Goal: Task Accomplishment & Management: Complete application form

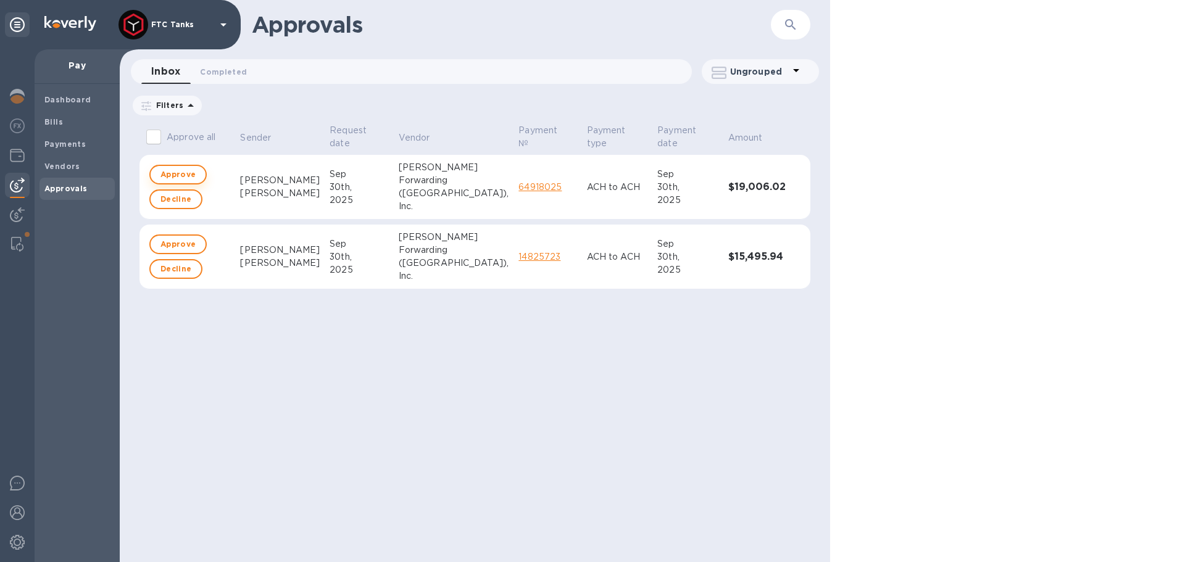
click at [194, 170] on span "Approve" at bounding box center [177, 174] width 35 height 15
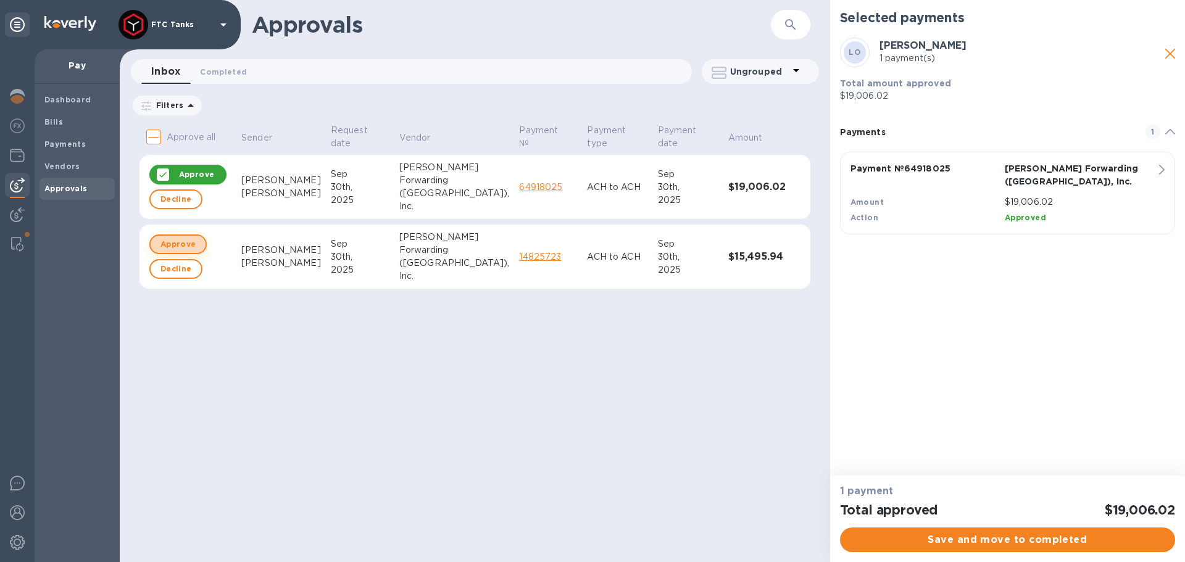
click at [190, 241] on span "Approve" at bounding box center [177, 244] width 35 height 15
checkbox input "true"
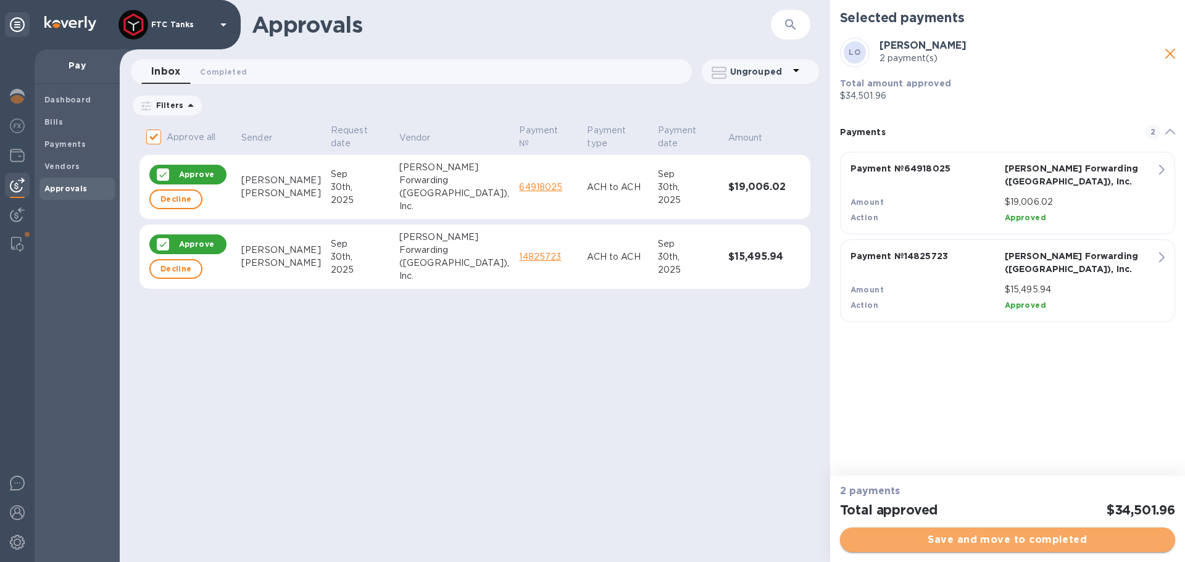
click at [1027, 532] on span "Save and move to completed" at bounding box center [1007, 539] width 315 height 15
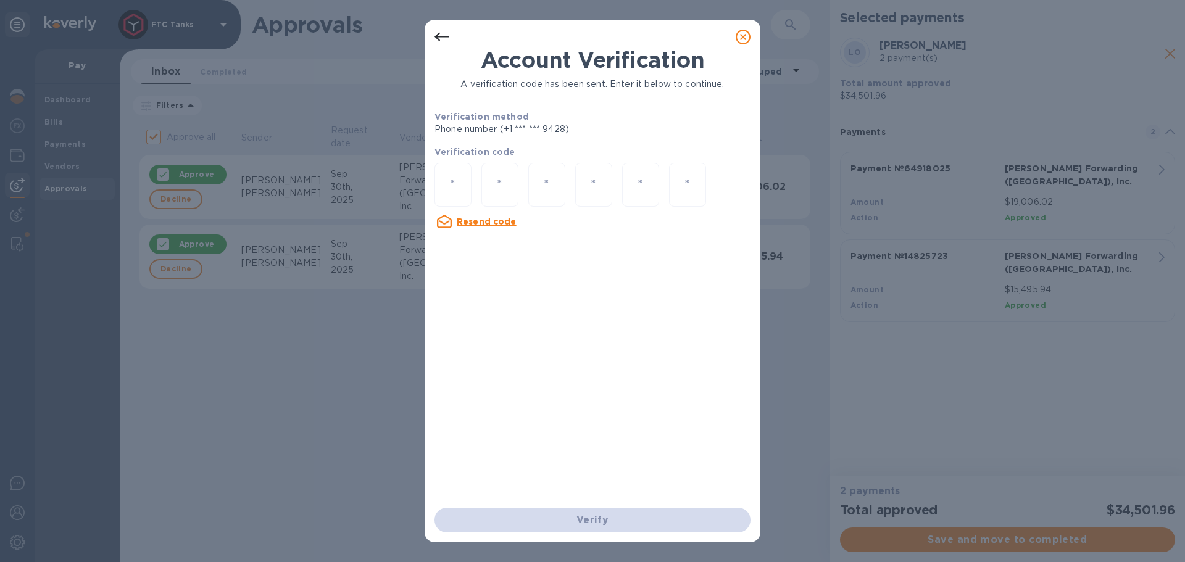
click at [486, 191] on div at bounding box center [499, 185] width 37 height 44
click at [462, 184] on div at bounding box center [452, 185] width 37 height 44
drag, startPoint x: 1111, startPoint y: 508, endPoint x: 1167, endPoint y: 509, distance: 56.2
click at [1167, 509] on div "Account Verification A verification code has been sent. Enter it below to conti…" at bounding box center [592, 281] width 1185 height 562
click at [465, 186] on div at bounding box center [452, 185] width 37 height 44
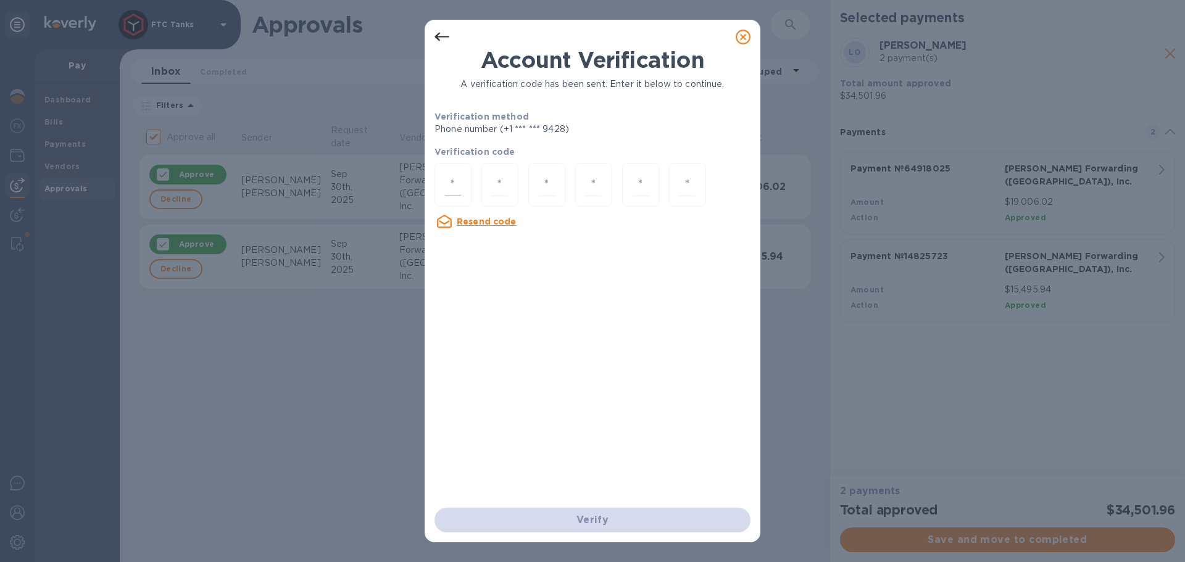
click at [455, 177] on input "number" at bounding box center [453, 184] width 16 height 23
type input "3"
type input "8"
type input "7"
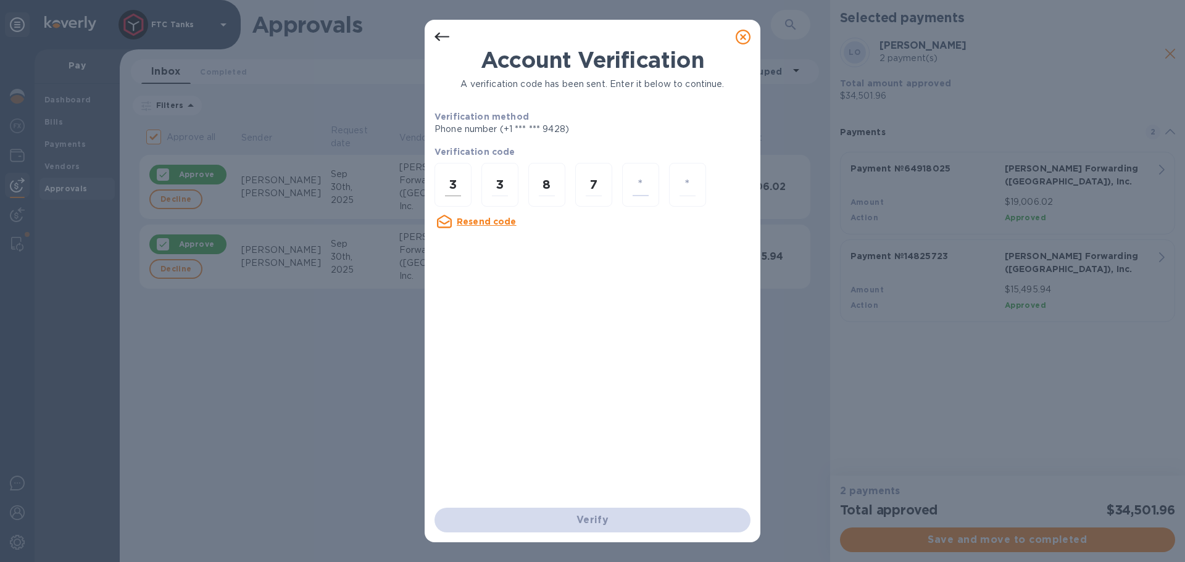
type input "4"
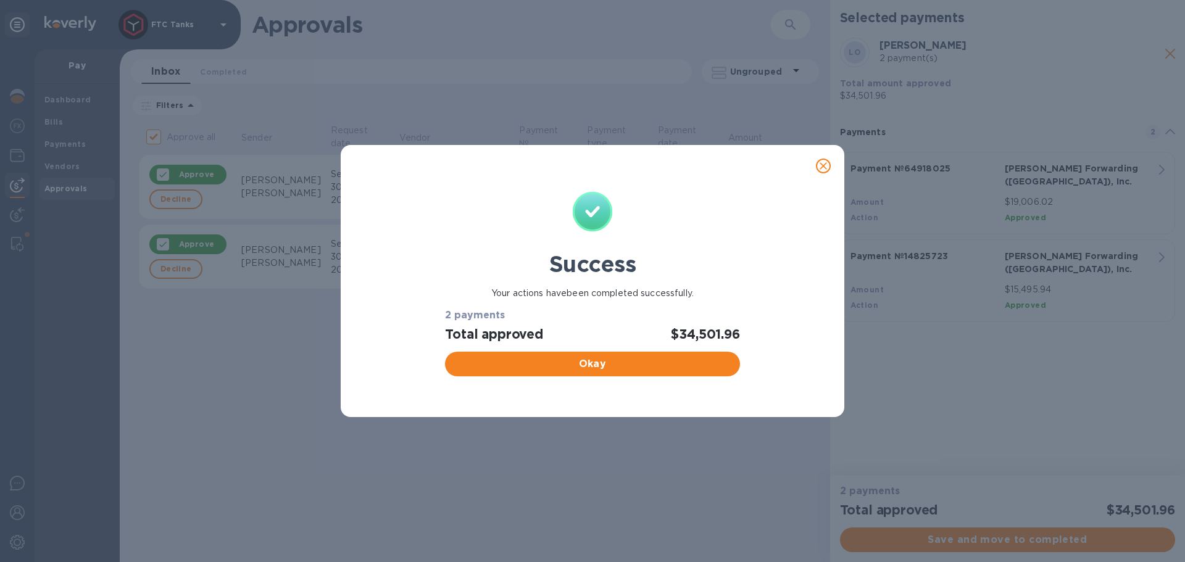
checkbox input "false"
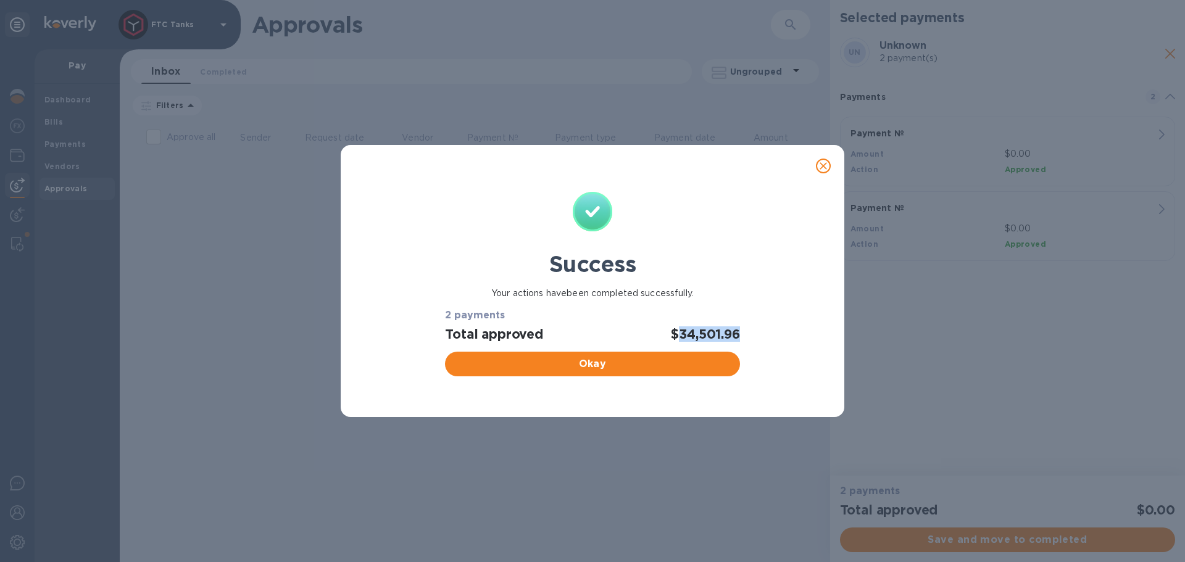
drag, startPoint x: 760, startPoint y: 330, endPoint x: 677, endPoint y: 329, distance: 83.3
click at [677, 329] on div "Success Your actions have been completed successfully. 2 payments Total approve…" at bounding box center [592, 286] width 484 height 199
copy h2 "34,501.96"
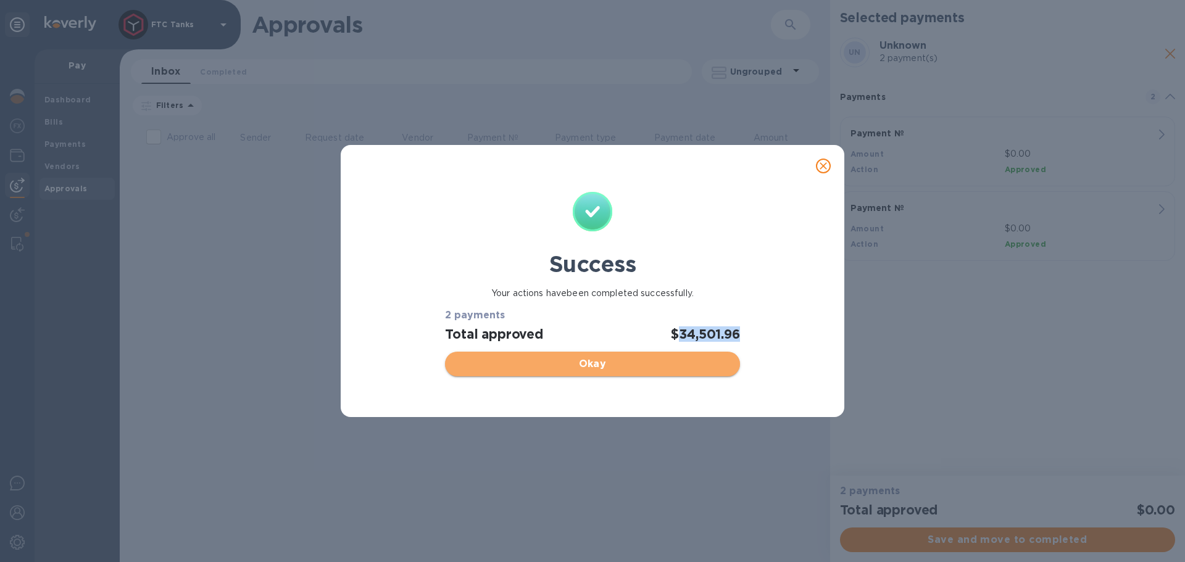
click at [619, 360] on span "Okay" at bounding box center [592, 364] width 275 height 15
